Goal: Transaction & Acquisition: Purchase product/service

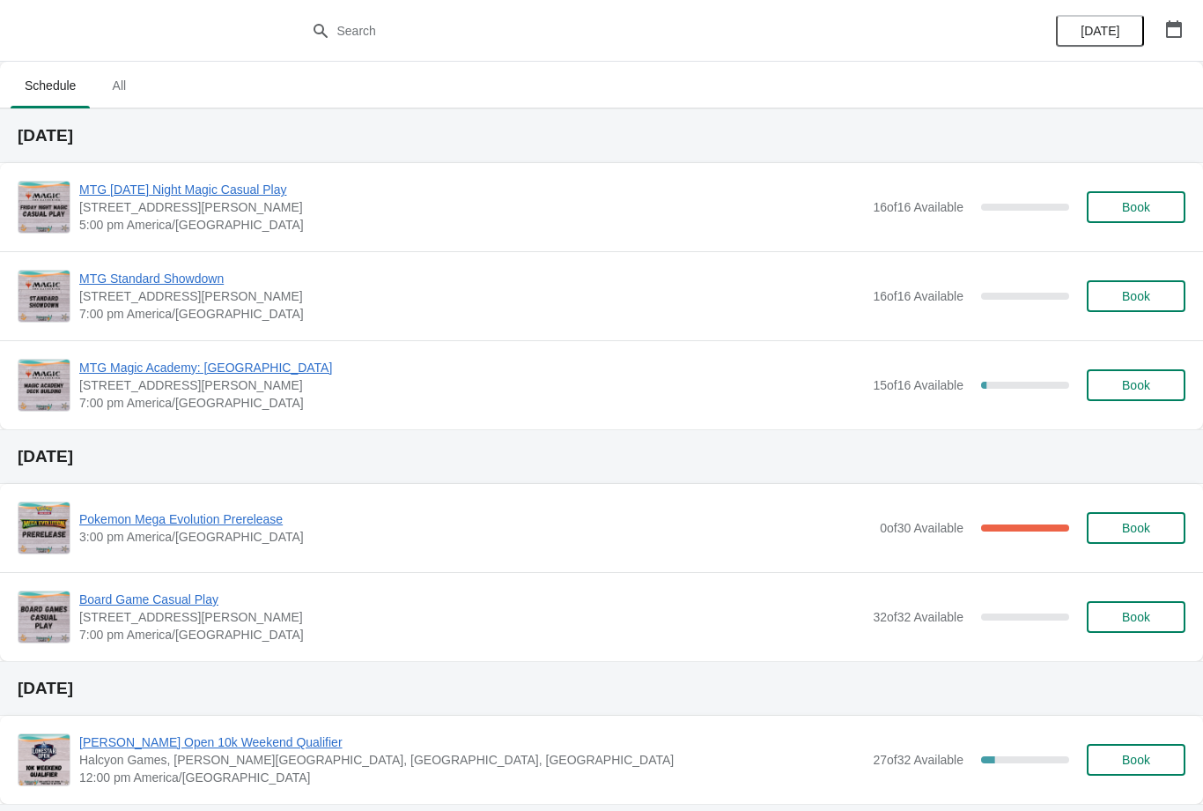
click at [1124, 206] on span "Book" at bounding box center [1136, 207] width 28 height 14
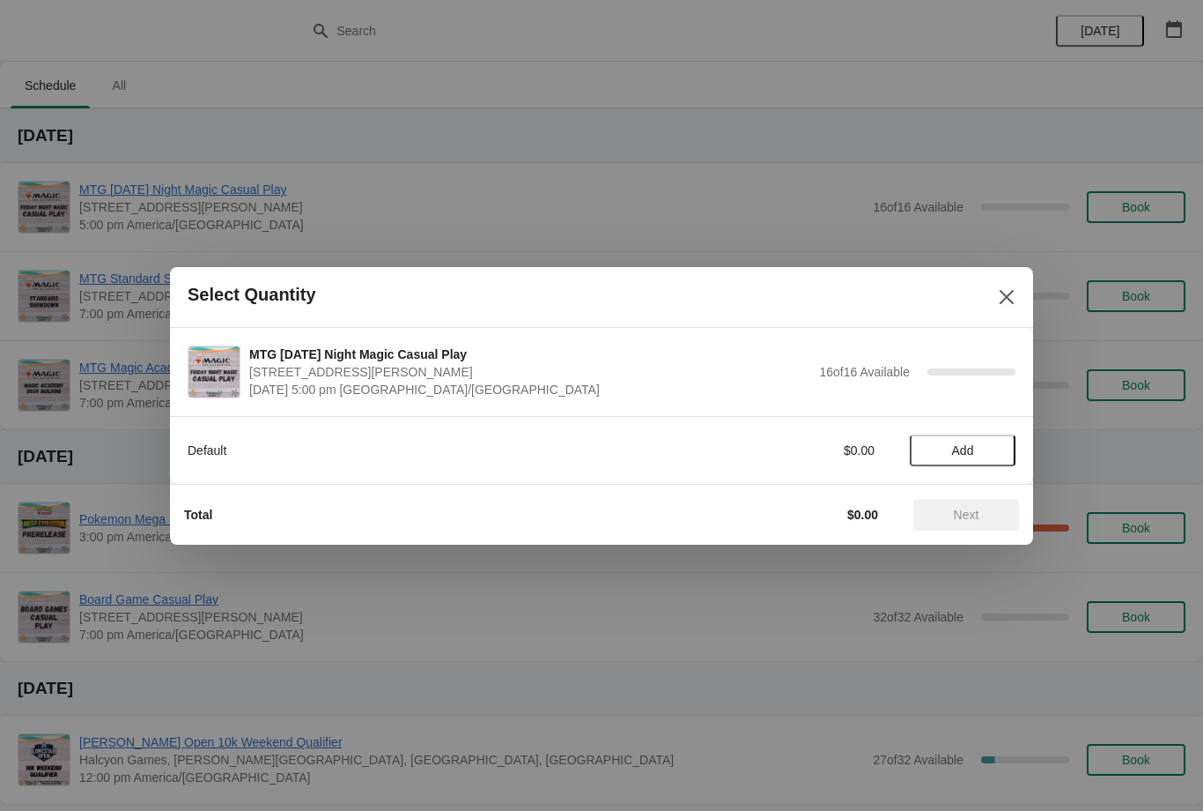
click at [979, 446] on span "Add" at bounding box center [963, 450] width 74 height 14
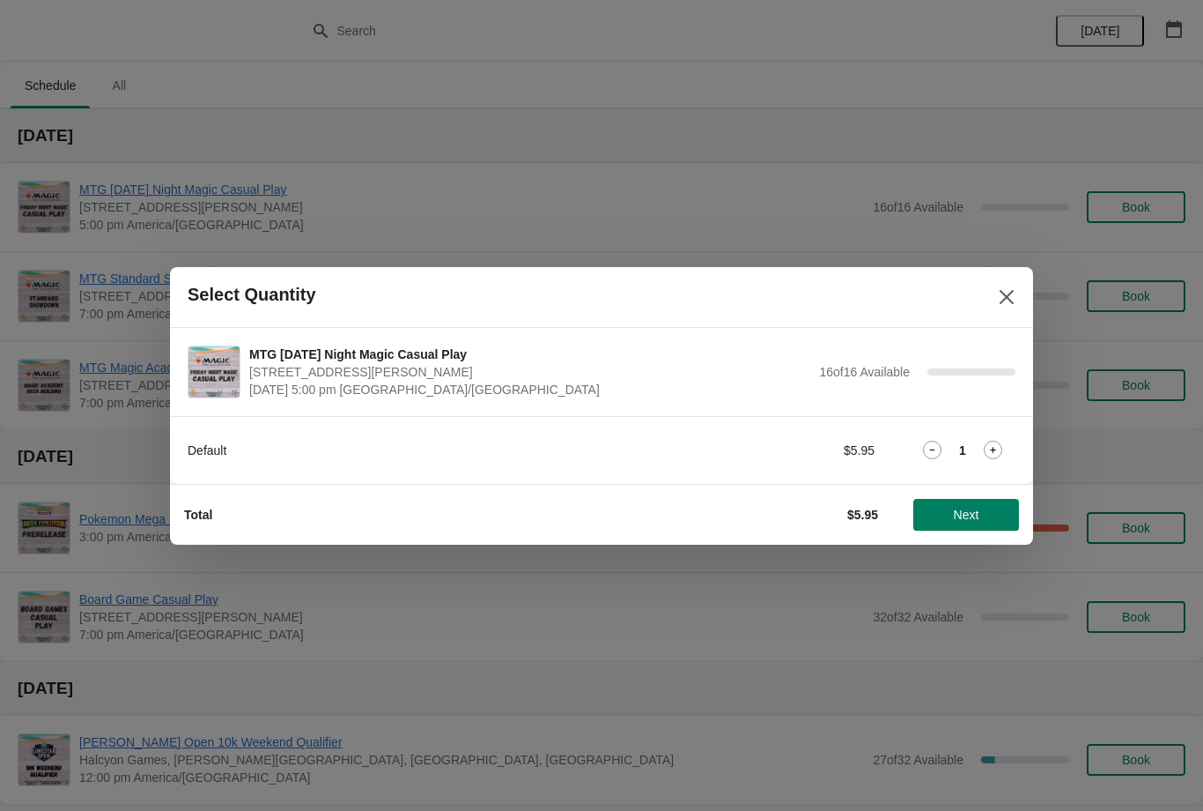
click at [1001, 447] on icon at bounding box center [993, 450] width 19 height 19
click at [992, 448] on icon at bounding box center [993, 450] width 19 height 19
click at [978, 503] on button "Next" at bounding box center [967, 515] width 106 height 32
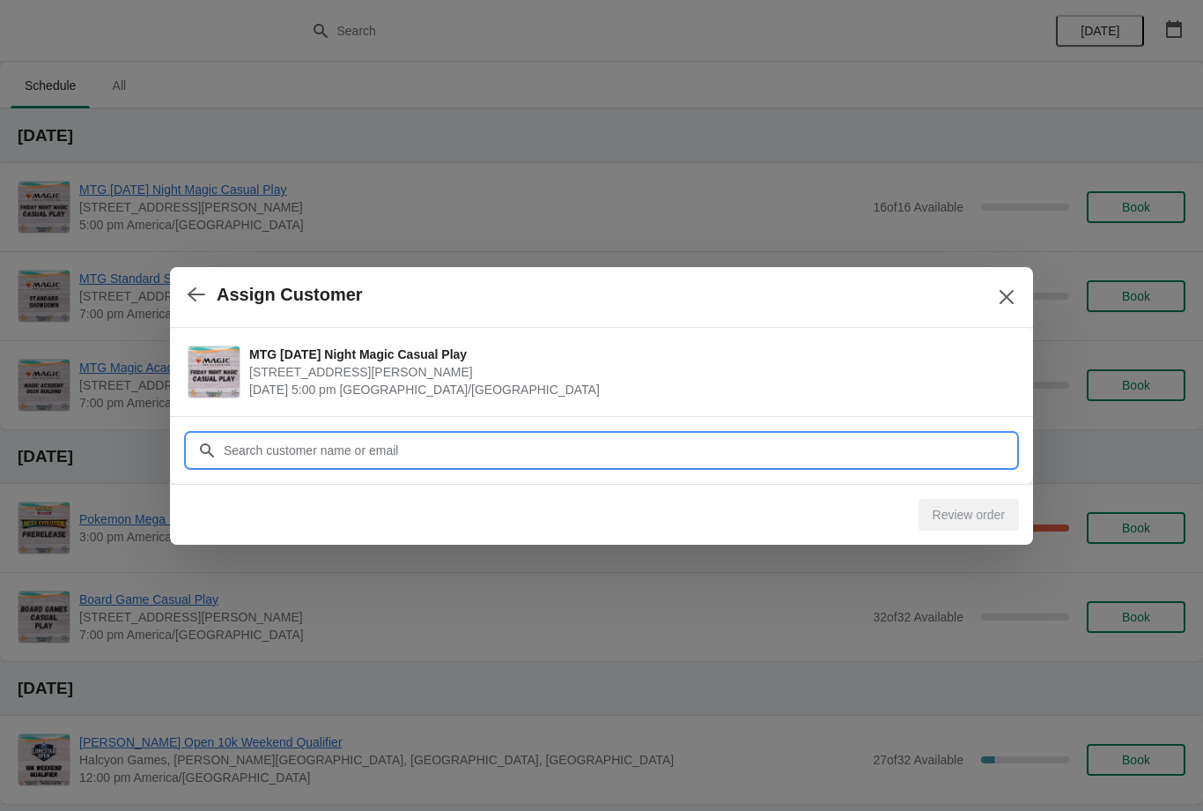
click at [452, 455] on input "Customer" at bounding box center [619, 450] width 793 height 32
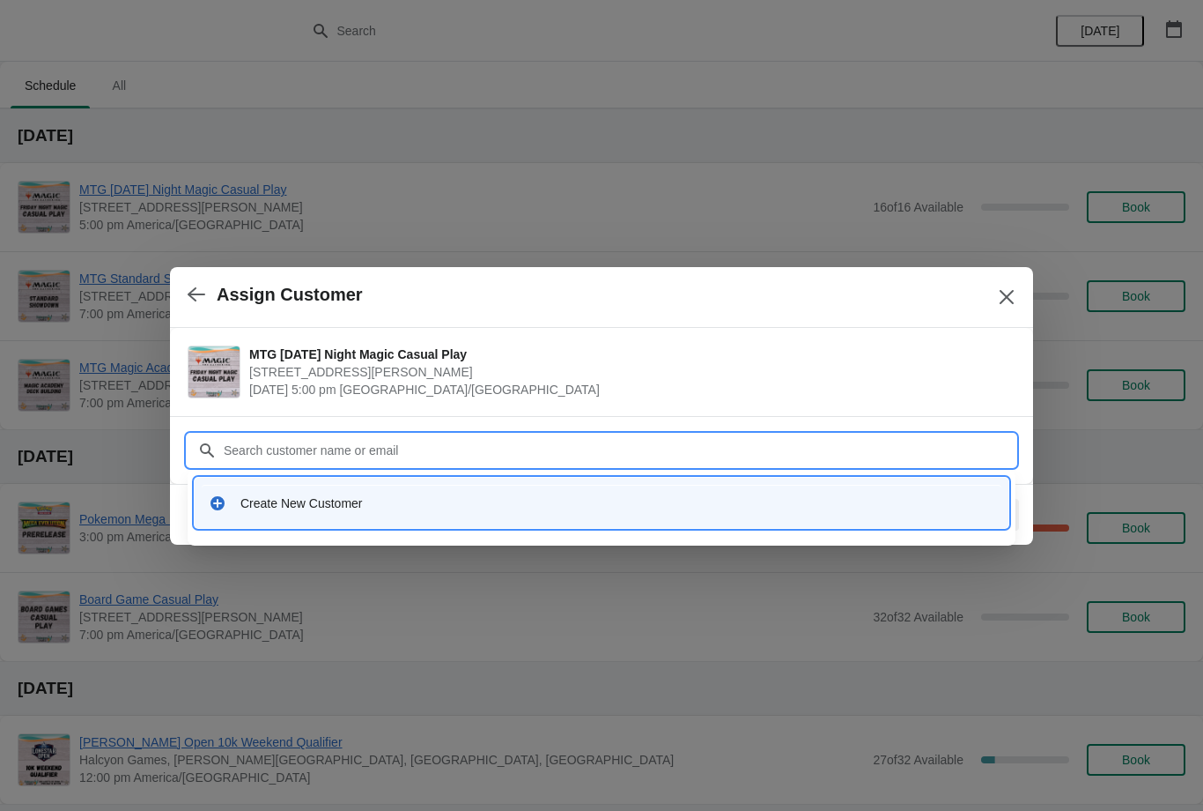
click at [297, 500] on div "Create New Customer" at bounding box center [618, 503] width 754 height 18
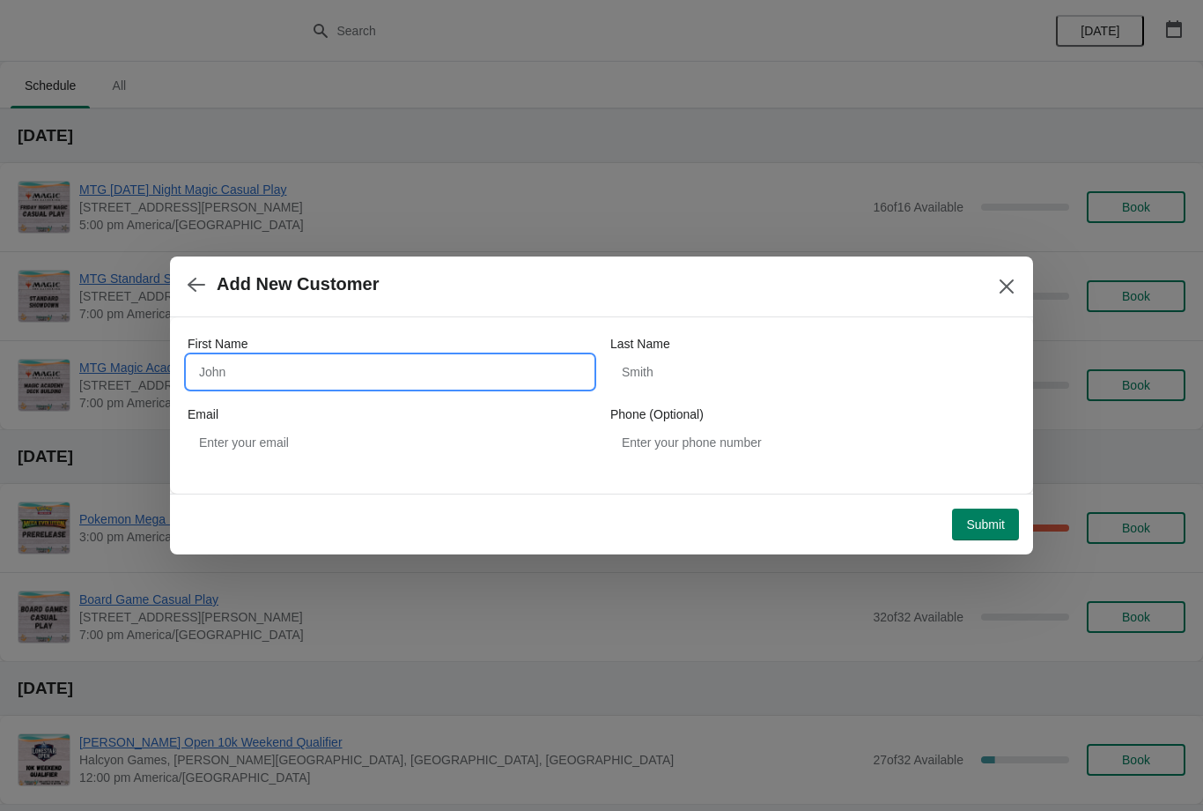
click at [312, 385] on input "First Name" at bounding box center [390, 372] width 405 height 32
type input "[PERSON_NAME]"
click at [733, 386] on input "Last Name" at bounding box center [813, 372] width 405 height 32
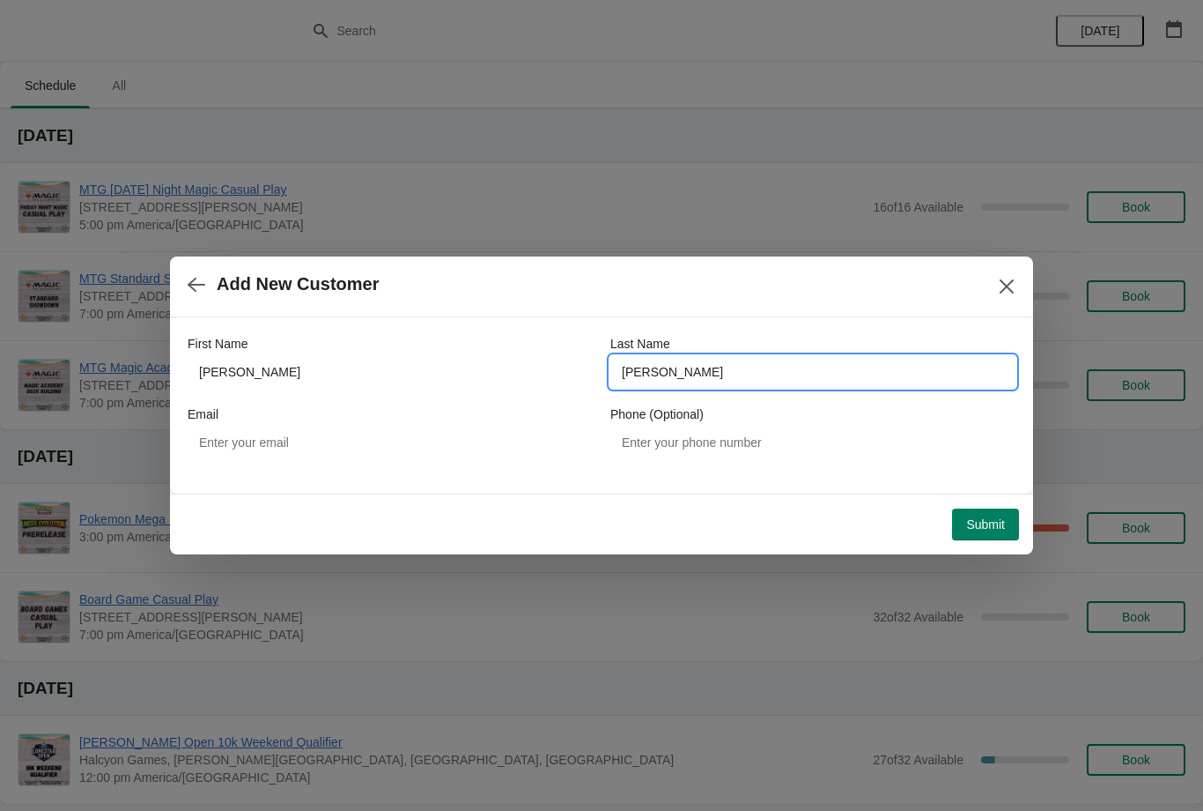
type input "[PERSON_NAME]"
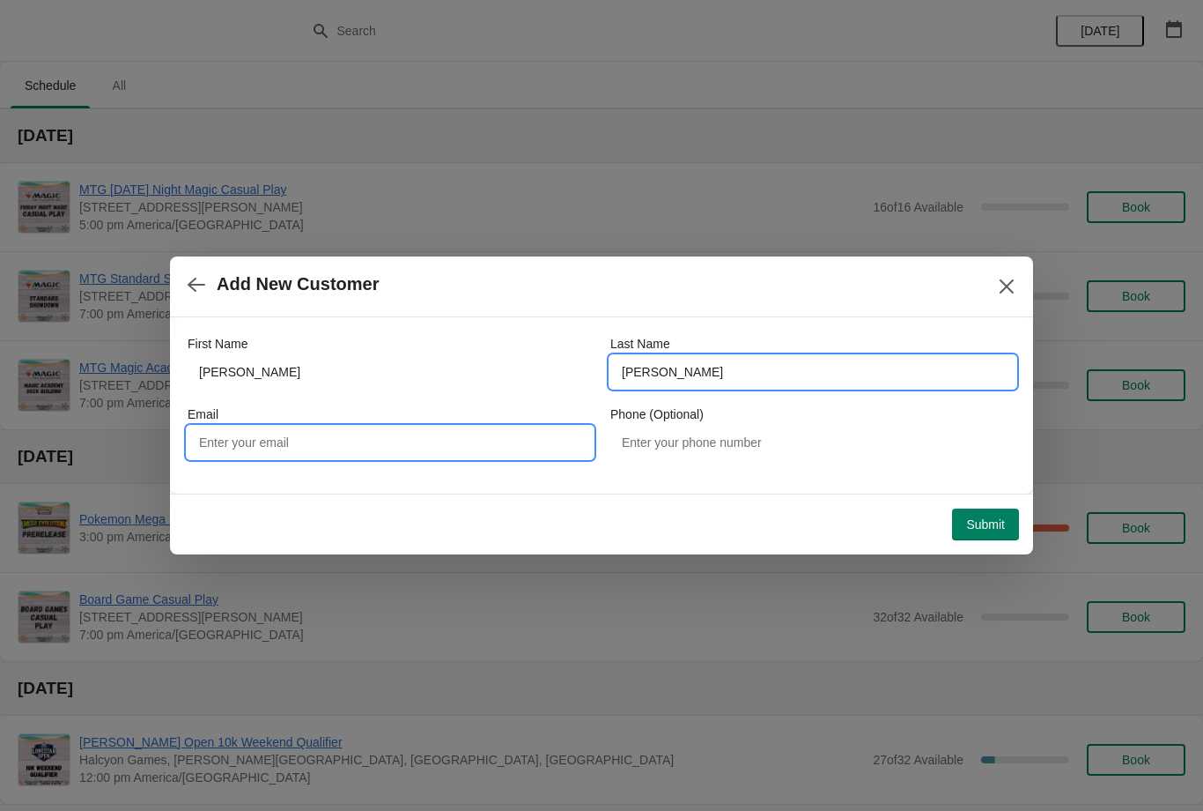
click at [390, 432] on input "Email" at bounding box center [390, 442] width 405 height 32
type input "[EMAIL_ADDRESS][DOMAIN_NAME]"
click at [985, 522] on span "Submit" at bounding box center [985, 524] width 39 height 14
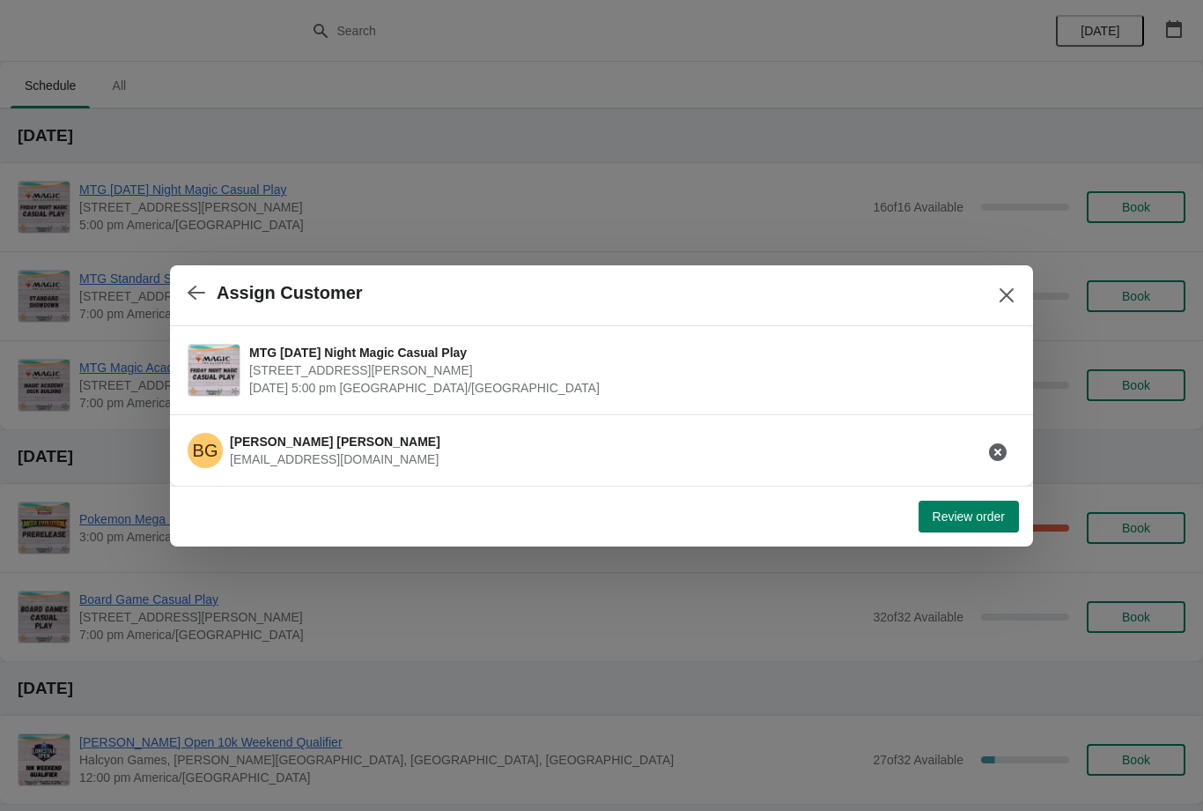
click at [975, 515] on span "Review order" at bounding box center [969, 516] width 72 height 14
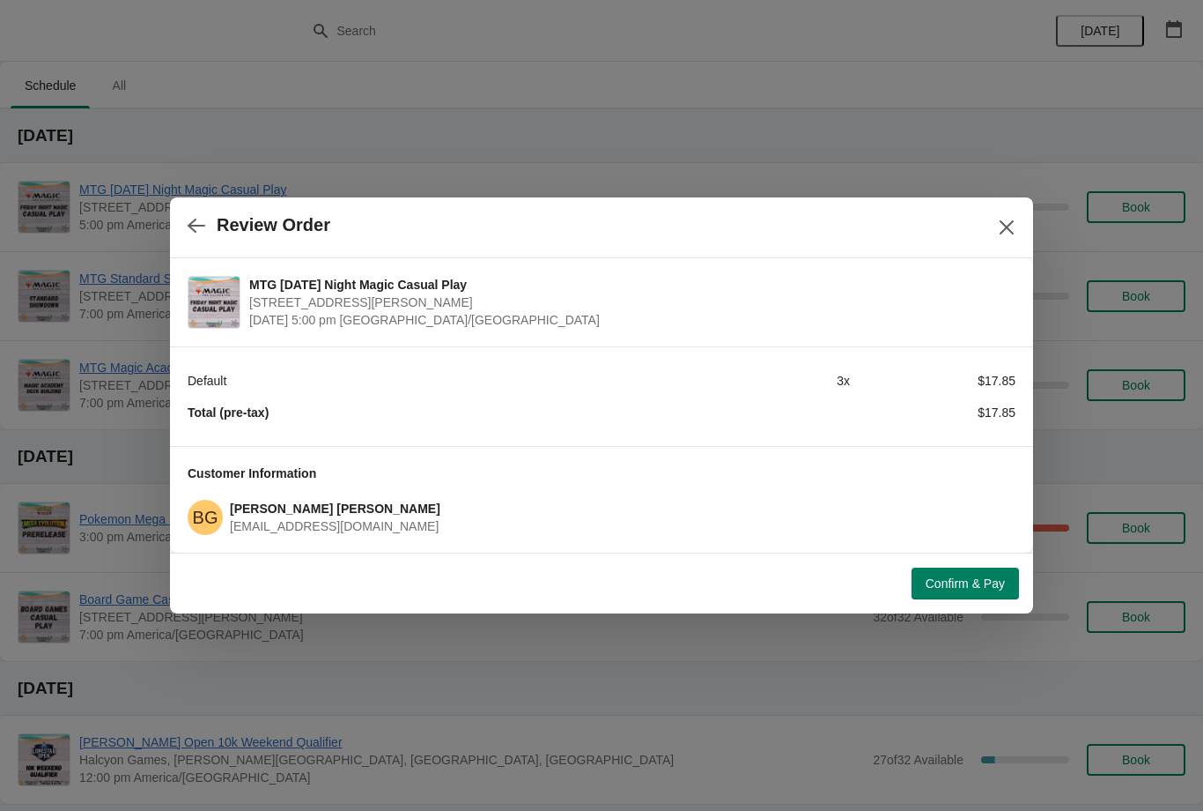
click at [956, 589] on span "Confirm & Pay" at bounding box center [965, 583] width 79 height 14
